Goal: Task Accomplishment & Management: Complete application form

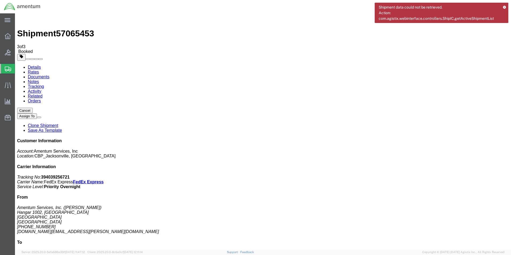
click at [0, 0] on span "Create Shipment" at bounding box center [0, 0] width 0 height 0
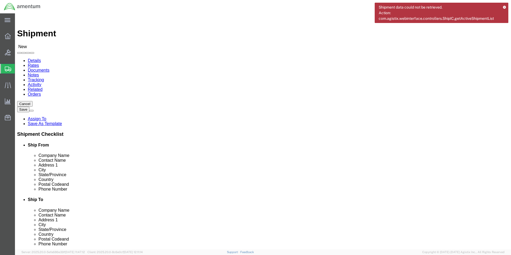
type input "eja"
select select "49930"
select select "FL"
click input "text"
type input "[PERSON_NAME]"
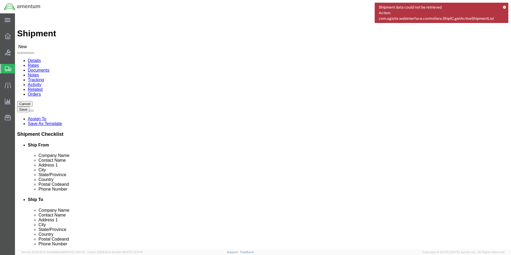
click input "text"
type input "[PHONE_NUMBER]"
click input "text"
type input "[DOMAIN_NAME][EMAIL_ADDRESS][PERSON_NAME][DOMAIN_NAME]"
type input "emi"
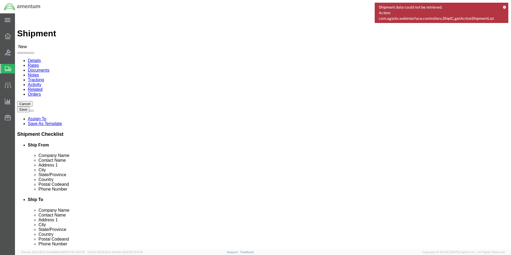
select select "49931"
select select "FL"
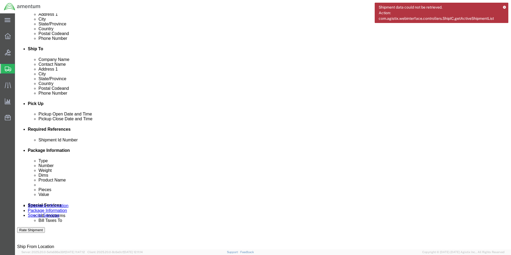
scroll to position [160, 0]
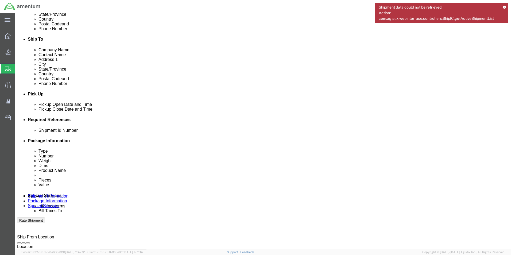
click input "text"
click input "6118.03.03.2219.000.EJA.0000"
type input "6118.04.03.2219.000.EJA.0000"
click button "Add reference"
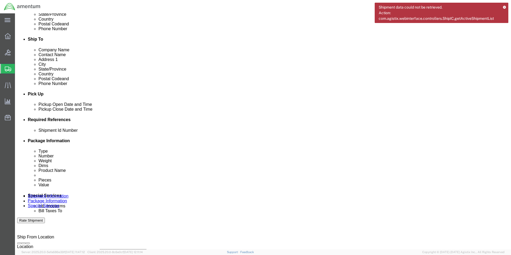
click div "Select Account Type Activity ID Airline Appointment Number ASN Batch Request # …"
click select "Select Account Type Activity ID Airline Appointment Number ASN Batch Request # …"
select select "DEPT"
click select "Select Account Type Activity ID Airline Appointment Number ASN Batch Request # …"
click input "text"
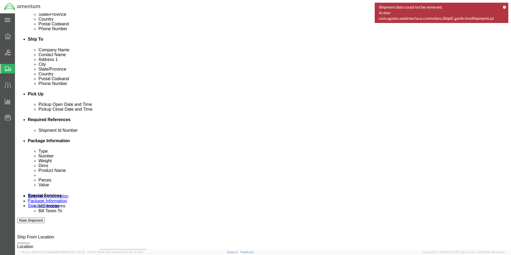
type input "CBP"
click select "Select Account Type Activity ID Airline Appointment Number ASN Batch Request # …"
select select "CUSTREF"
click select "Select Account Type Activity ID Airline Appointment Number ASN Batch Request # …"
click input "text"
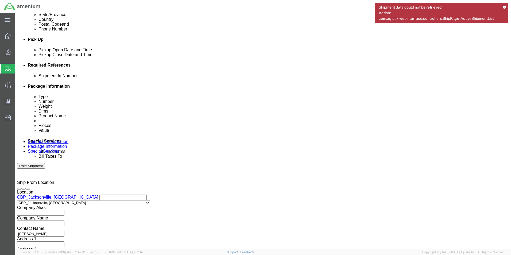
scroll to position [223, 0]
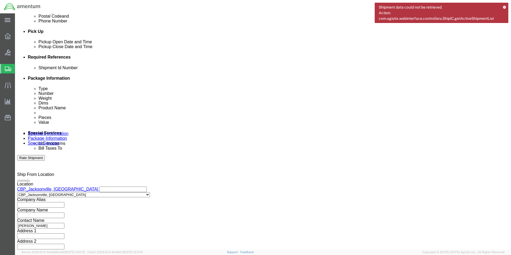
type input "TOOL RETURN"
click button "Continue"
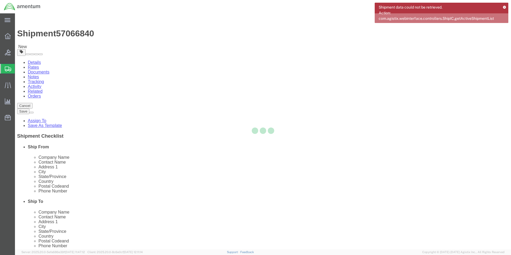
select select "CBOX"
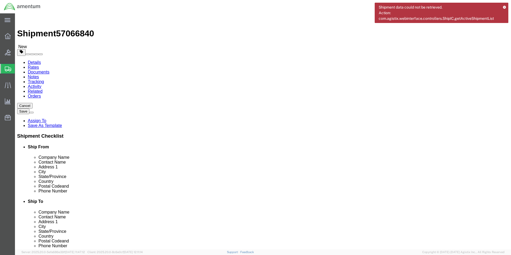
click input "text"
type input "24"
click input "0.00"
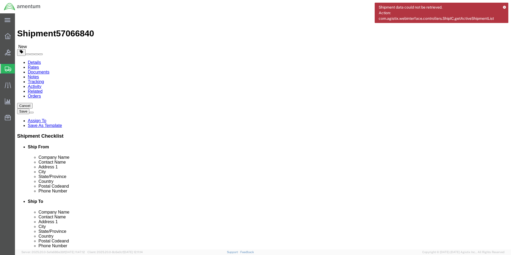
type input "5.00"
click link "Add Content"
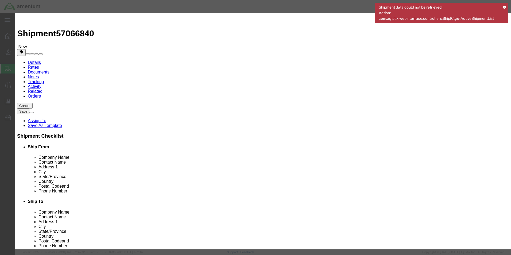
click input "text"
type input "TOOL RETURN"
click input "0"
type input "1"
click input "text"
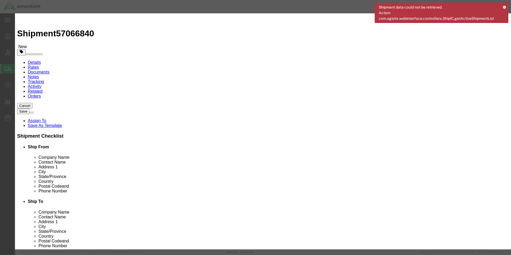
type input "20.00"
click button "Save & Close"
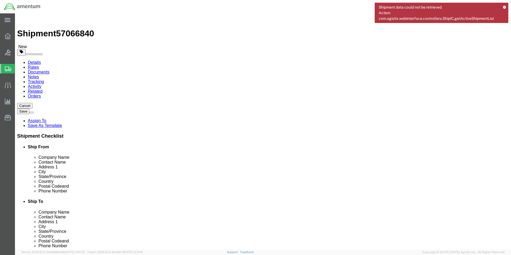
click button "Rate Shipment"
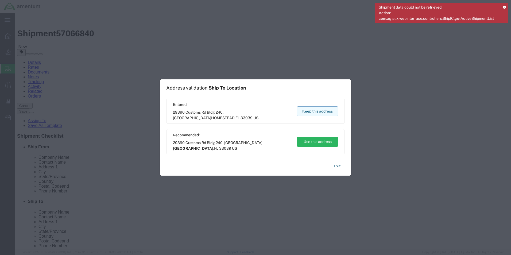
click at [311, 111] on button "Keep this address" at bounding box center [317, 111] width 41 height 10
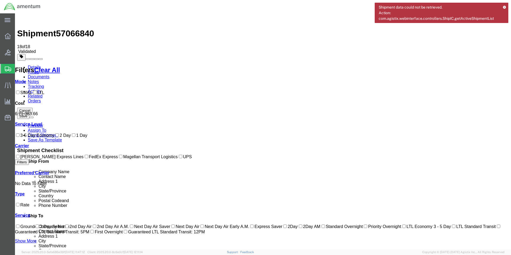
scroll to position [27, 0]
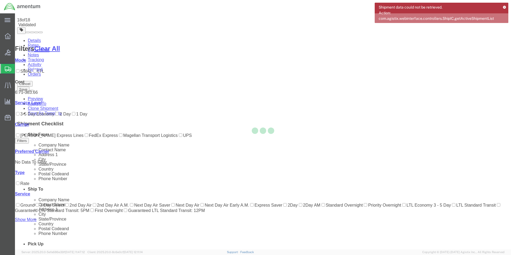
scroll to position [0, 0]
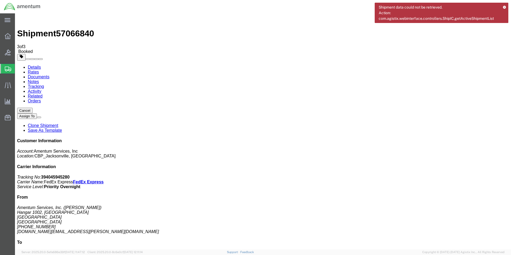
drag, startPoint x: 59, startPoint y: 95, endPoint x: 93, endPoint y: 76, distance: 39.5
click at [70, 175] on b "394045945280" at bounding box center [55, 177] width 29 height 5
copy b "394045945280"
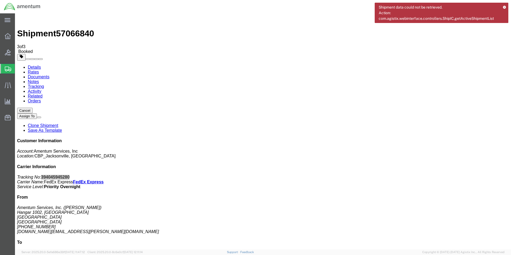
click at [0, 0] on span "Create Shipment" at bounding box center [0, 0] width 0 height 0
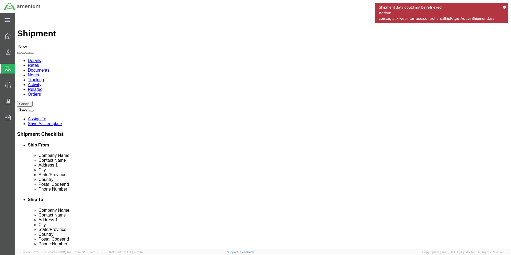
type input "eja"
select select "49930"
select select "FL"
click input "text"
type input "R"
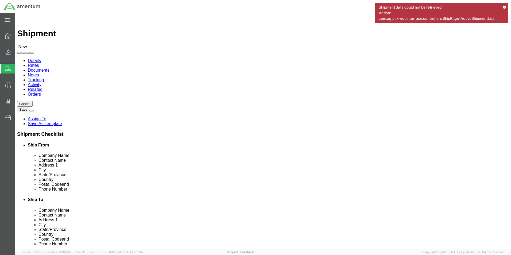
type input "[PERSON_NAME]"
click input "text"
type input "[PHONE_NUMBER]"
click input "text"
type input "[DOMAIN_NAME][EMAIL_ADDRESS][PERSON_NAME][DOMAIN_NAME]"
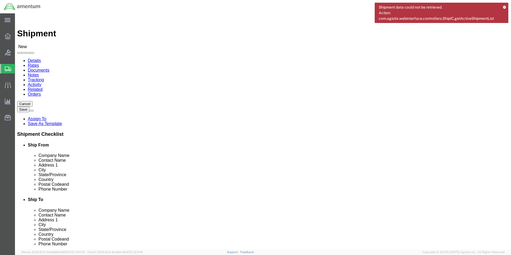
type input "eho"
select select "49929"
select select "[GEOGRAPHIC_DATA]"
drag, startPoint x: 311, startPoint y: 111, endPoint x: 185, endPoint y: 105, distance: 125.5
click div "Ship From Location Location [GEOGRAPHIC_DATA], [GEOGRAPHIC_DATA] Select My Prof…"
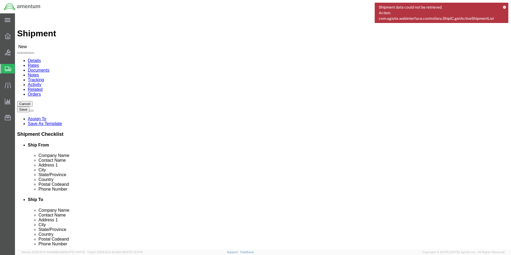
type input "[PERSON_NAME]"
drag, startPoint x: 346, startPoint y: 192, endPoint x: 235, endPoint y: 193, distance: 111.2
click div "Email"
type input "[PERSON_NAME][EMAIL_ADDRESS][PERSON_NAME][DOMAIN_NAME]"
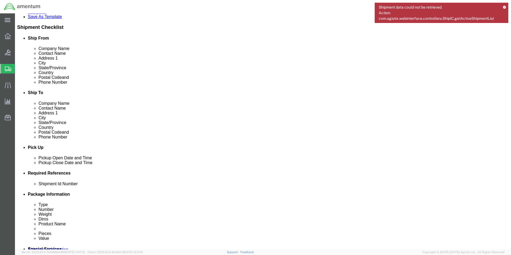
scroll to position [134, 0]
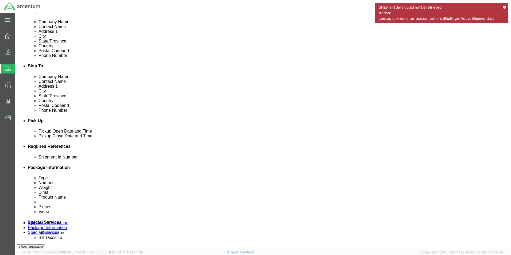
click input "text"
drag, startPoint x: 83, startPoint y: 193, endPoint x: 105, endPoint y: 197, distance: 22.8
click input "6118.03.03.2219.000.EJA.0000"
type input "6118.04.03.2219.000.EJA.0000"
click button "Add reference"
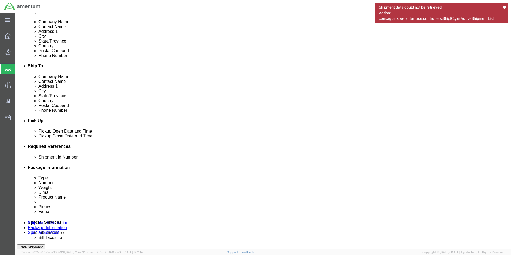
click button "Add reference"
click select "Select Account Type Activity ID Airline Appointment Number ASN Batch Request # …"
select select "DEPT"
click select "Select Account Type Activity ID Airline Appointment Number ASN Batch Request # …"
click input "text"
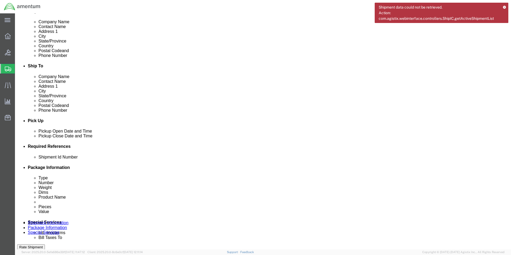
type input "CBP"
click div "Select Account Type Activity ID Airline Appointment Number ASN Batch Request # …"
click select "Select Account Type Activity ID Airline Appointment Number ASN Batch Request # …"
select select "CUSTREF"
click select "Select Account Type Activity ID Airline Appointment Number ASN Batch Request # …"
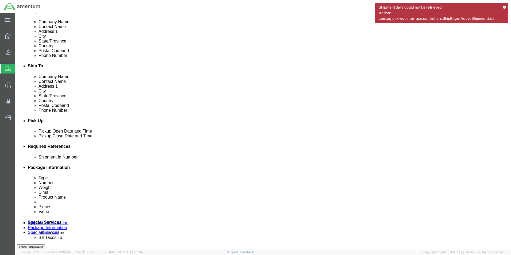
click input "text"
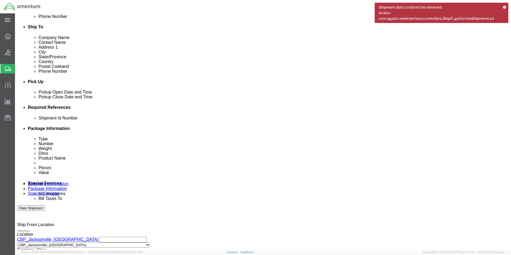
scroll to position [223, 0]
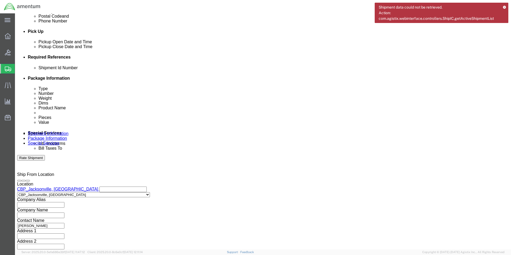
type input "DRIVE"
click button "Continue"
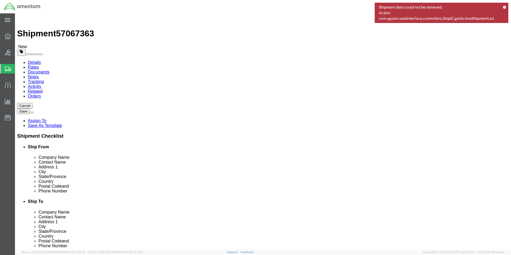
click select "Select BCK Boxes Bale(s) Basket(s) Bolt(s) Bottle(s) Buckets Bulk Bundle(s) Can…"
select select "SBX"
click select "Select BCK Boxes Bale(s) Basket(s) Bolt(s) Bottle(s) Buckets Bulk Bundle(s) Can…"
type input "12.25"
type input "11.00"
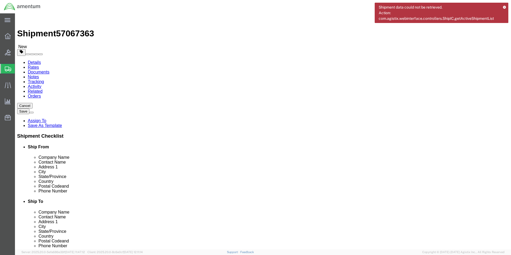
type input "1.50"
click input "0.00"
type input "1.00"
click div "Package Content # 1 1 x Small Box Package Type Select BCK Boxes Bale(s) Basket(…"
click link "Add Content"
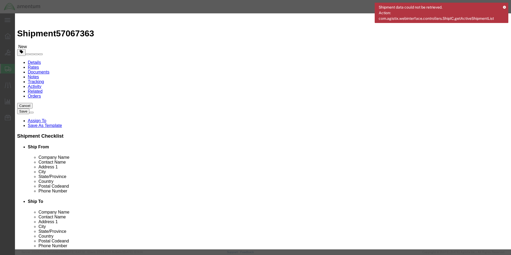
click input "text"
type input "DRIVE"
click input "0"
type input "1"
click input "text"
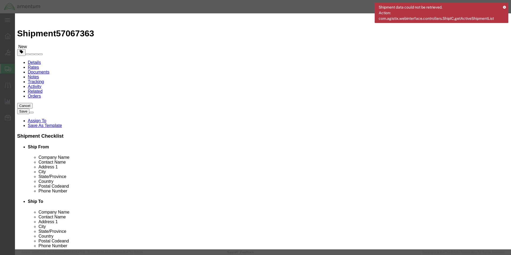
type input "20.00"
click button "Save & Close"
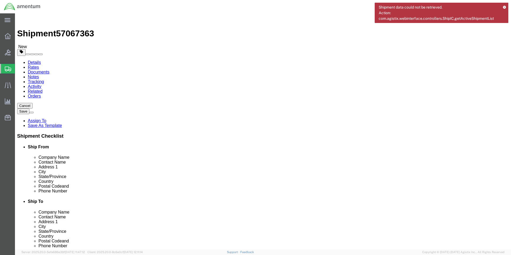
click button "Rate Shipment"
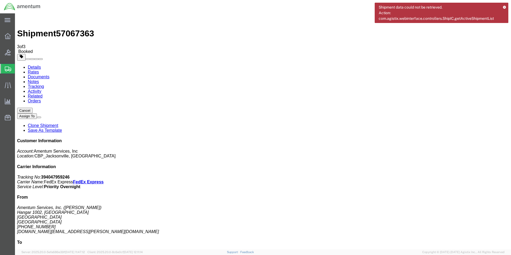
drag, startPoint x: 52, startPoint y: 94, endPoint x: 119, endPoint y: 84, distance: 68.2
click at [0, 0] on span "Create Shipment" at bounding box center [0, 0] width 0 height 0
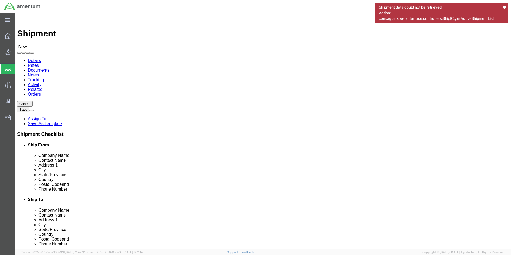
type input "EJA"
select select "49930"
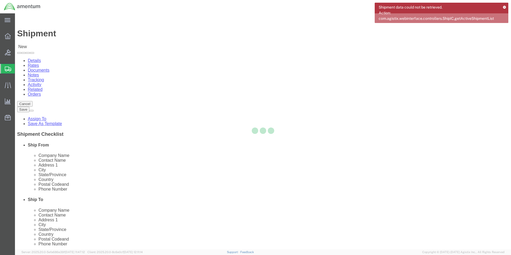
select select "FL"
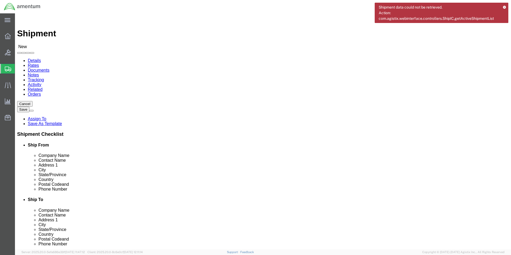
click input "text"
type input "[PERSON_NAME]"
click label "Address 1"
click input "text"
type input "[PHONE_NUMBER]"
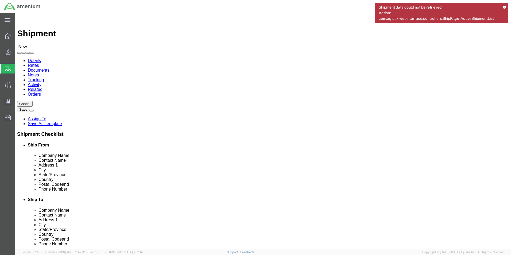
click input "text"
type input "[DOMAIN_NAME][EMAIL_ADDRESS][PERSON_NAME][DOMAIN_NAME]"
type input "elp"
select select "49939"
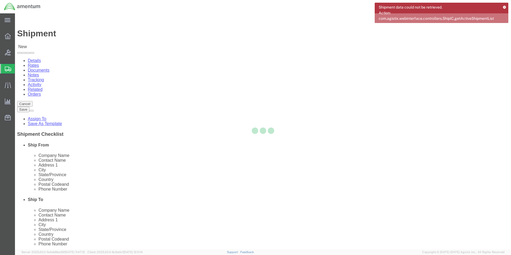
select select "[GEOGRAPHIC_DATA]"
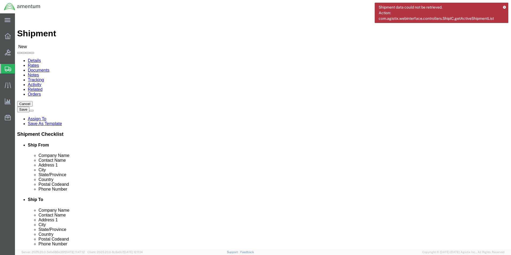
scroll to position [917, 0]
drag, startPoint x: 301, startPoint y: 109, endPoint x: 260, endPoint y: 108, distance: 41.2
click div "Contact Name"
type input "val"
click p "- Amentum Services, Inc. - ([PERSON_NAME][GEOGRAPHIC_DATA], [GEOGRAPHIC_DATA]"
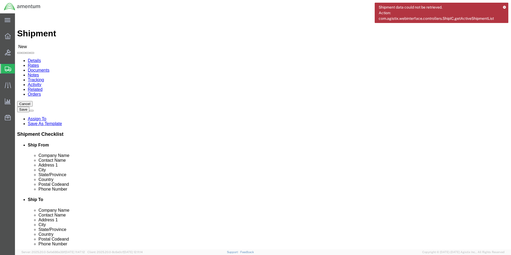
select select
select select "[GEOGRAPHIC_DATA]"
type input "[PERSON_NAME]"
click input "text"
type input "ulv"
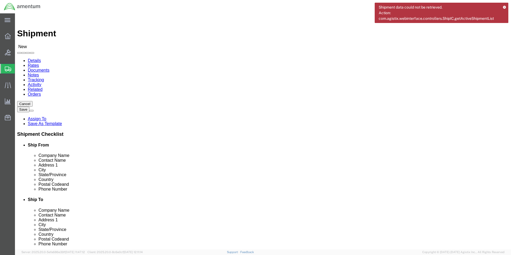
select select "49950"
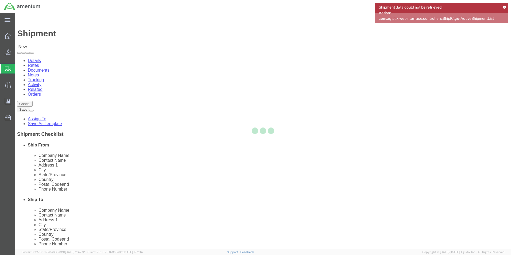
select select "[GEOGRAPHIC_DATA]"
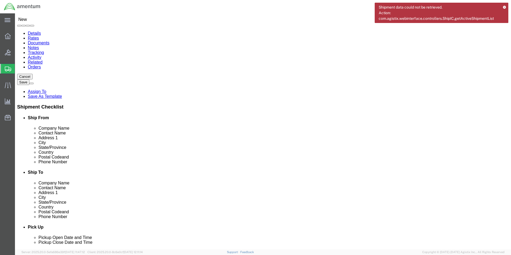
scroll to position [160, 0]
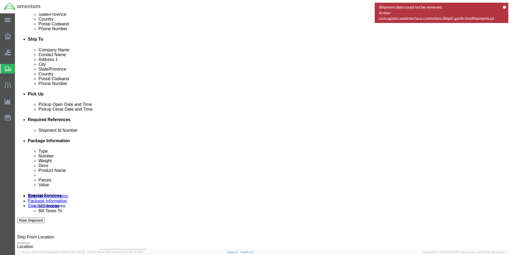
click input "text"
click input "6118.03.03.2219.000.EJA.0000"
type input "6118.04.03.2219.000.EJA.0000"
click button "Add reference"
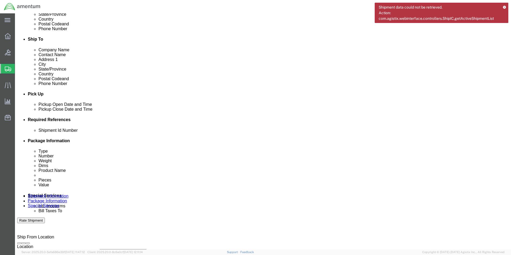
click select "Select Account Type Activity ID Airline Appointment Number ASN Batch Request # …"
select select "DEPT"
click select "Select Account Type Activity ID Airline Appointment Number ASN Batch Request # …"
click input "text"
type input "c"
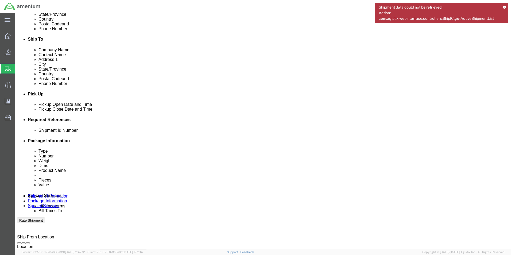
type input "CBP"
click select "Select Account Type Activity ID Airline Appointment Number ASN Batch Request # …"
select select "CUSTREF"
click select "Select Account Type Activity ID Airline Appointment Number ASN Batch Request # …"
click input "text"
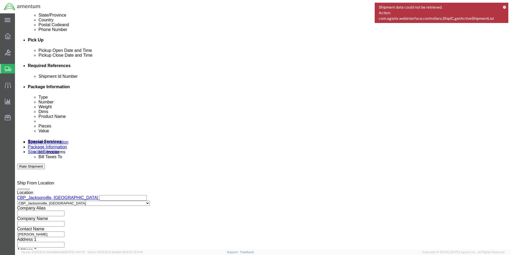
scroll to position [223, 0]
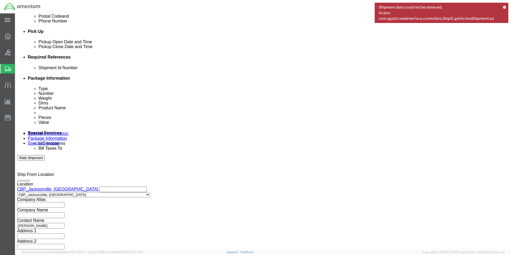
type input "Turb Temp Test Set"
click button "Continue"
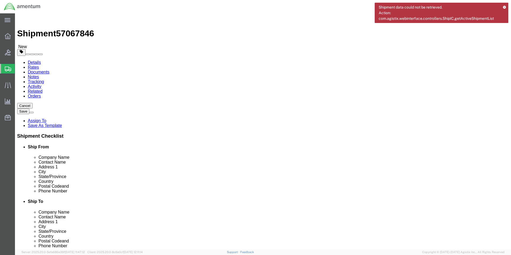
click select "Select BCK Boxes Bale(s) Basket(s) Bolt(s) Bottle(s) Buckets Bulk Bundle(s) Can…"
select select "CASE"
click select "Select BCK Boxes Bale(s) Basket(s) Bolt(s) Bottle(s) Buckets Bulk Bundle(s) Can…"
drag, startPoint x: 89, startPoint y: 114, endPoint x: 89, endPoint y: 111, distance: 2.9
click input "text"
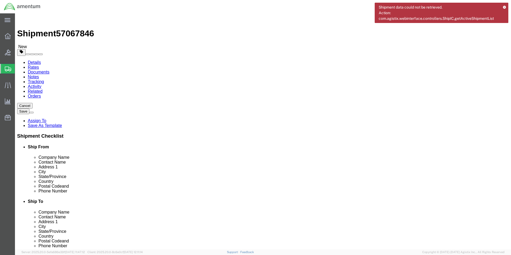
type input "13"
type input "10"
type input "7"
click input "0.00"
type input "15.00"
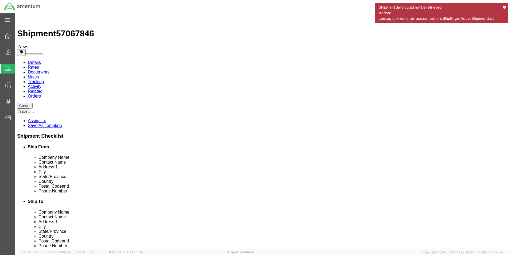
click link "Add Content"
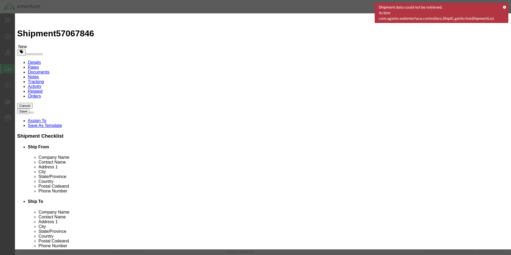
click input "text"
type input "TURBINE TEMP TEST SET"
click input "0"
type input "1"
click input "text"
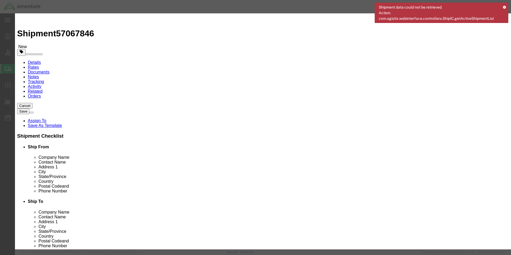
type input "500.00"
click button "Save & Close"
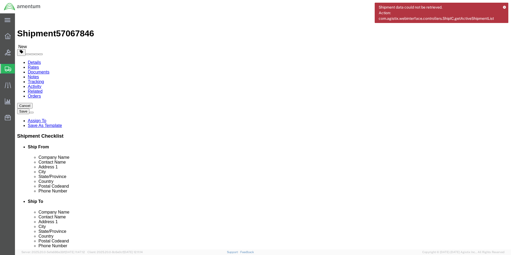
click button "Rate Shipment"
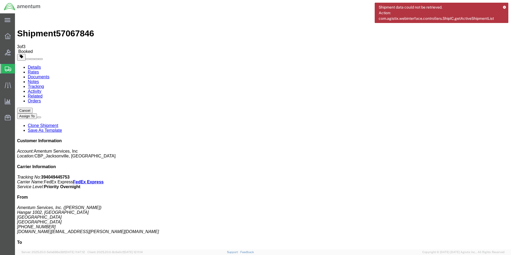
drag, startPoint x: 48, startPoint y: 94, endPoint x: 101, endPoint y: 96, distance: 53.5
click at [70, 175] on b "394049445753" at bounding box center [55, 177] width 29 height 5
copy b "394049445753"
